Goal: Task Accomplishment & Management: Manage account settings

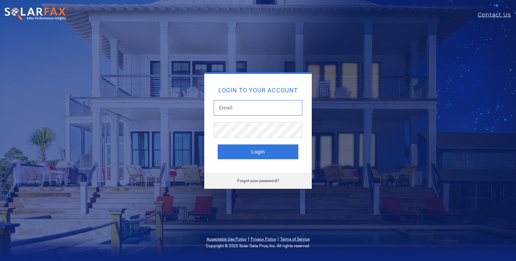
click at [246, 108] on input "text" at bounding box center [257, 107] width 89 height 15
type input "[PERSON_NAME][EMAIL_ADDRESS][DOMAIN_NAME]"
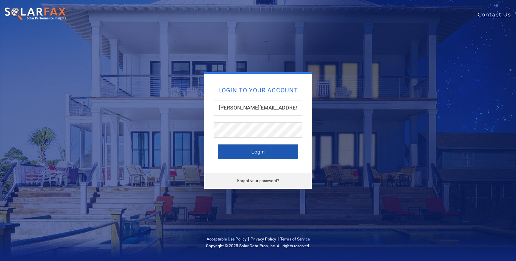
click at [252, 153] on button "Login" at bounding box center [257, 151] width 81 height 15
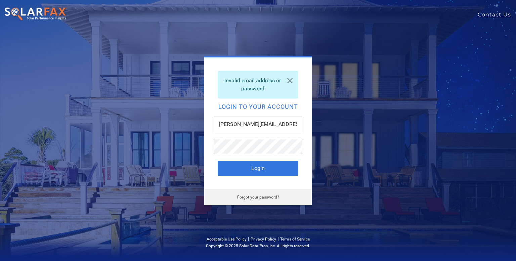
click at [375, 30] on div "Invalid email address or password Login to your account harold@symmetricenergy.…" at bounding box center [258, 130] width 516 height 261
click at [266, 197] on link "Forgot your password?" at bounding box center [258, 197] width 42 height 5
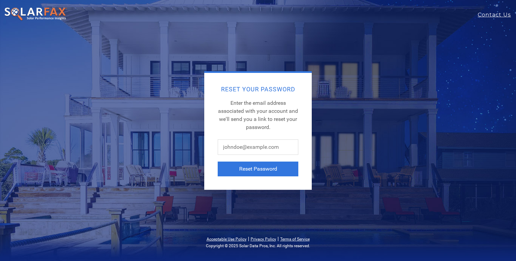
click at [440, 98] on div "Reset Your Password Enter the email address associated with your account and we…" at bounding box center [257, 130] width 443 height 118
click at [280, 149] on input "text" at bounding box center [257, 146] width 81 height 15
type input "harold@symmetricenergy.com"
click at [272, 171] on button "Reset Password" at bounding box center [257, 168] width 81 height 15
